Goal: Navigation & Orientation: Find specific page/section

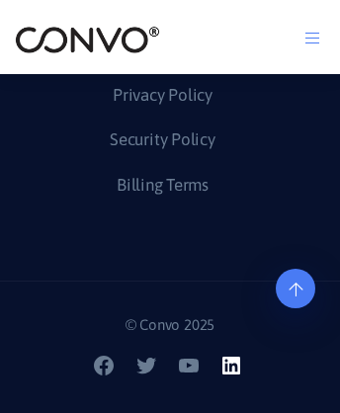
click at [233, 374] on icon at bounding box center [231, 366] width 18 height 18
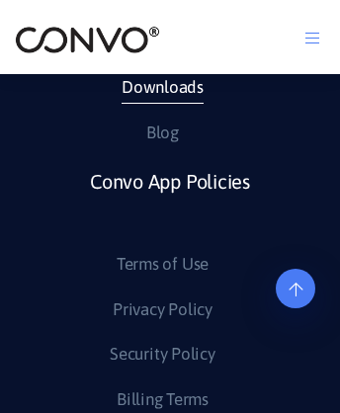
click at [161, 104] on link "Downloads" at bounding box center [163, 88] width 82 height 32
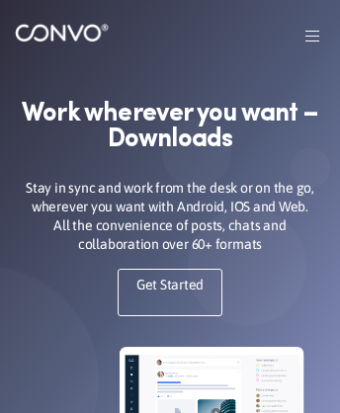
scroll to position [1892, 0]
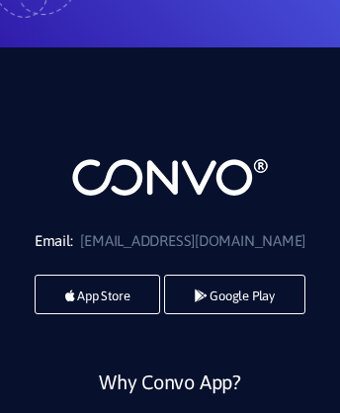
click at [169, 370] on link "Why Convo App?" at bounding box center [170, 407] width 142 height 86
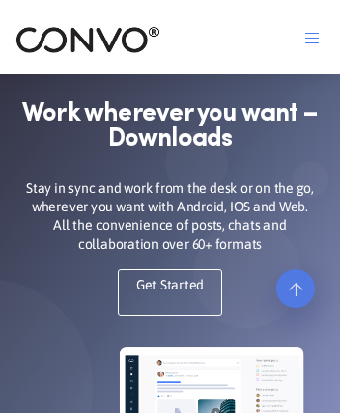
scroll to position [2495, 0]
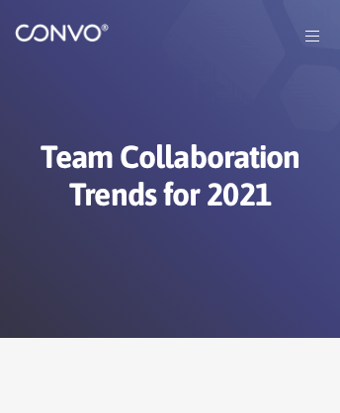
scroll to position [5151, 0]
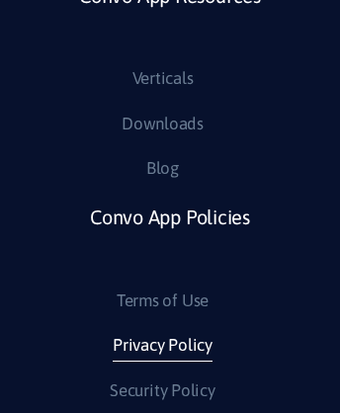
click at [161, 362] on link "Privacy Policy" at bounding box center [163, 346] width 100 height 32
